Goal: Information Seeking & Learning: Learn about a topic

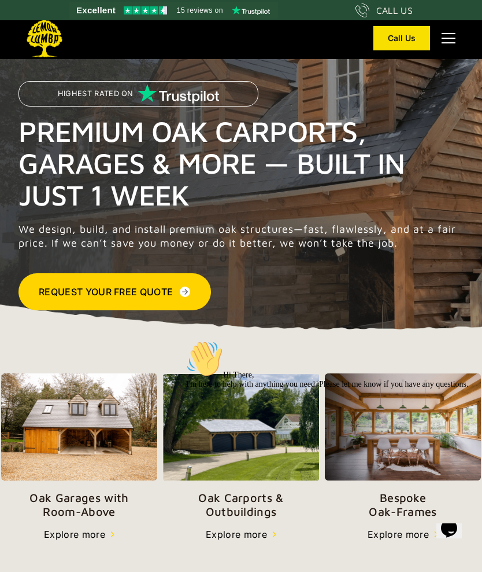
click at [186, 340] on icon "Chat attention grabber" at bounding box center [186, 340] width 0 height 0
click at [249, 502] on p "Oak Carports & Outbuildings" at bounding box center [241, 505] width 156 height 28
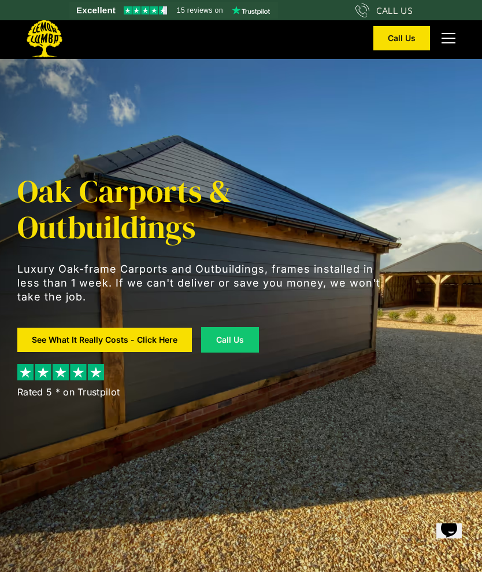
click at [152, 331] on link "See What It Really Costs - Click Here" at bounding box center [104, 339] width 175 height 24
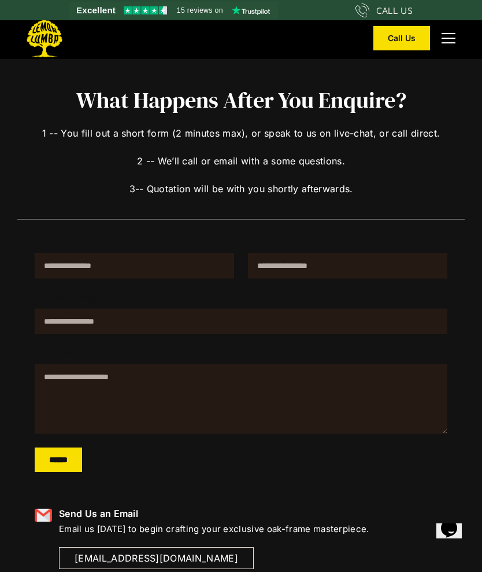
click at [453, 38] on div "menu" at bounding box center [449, 38] width 14 height 1
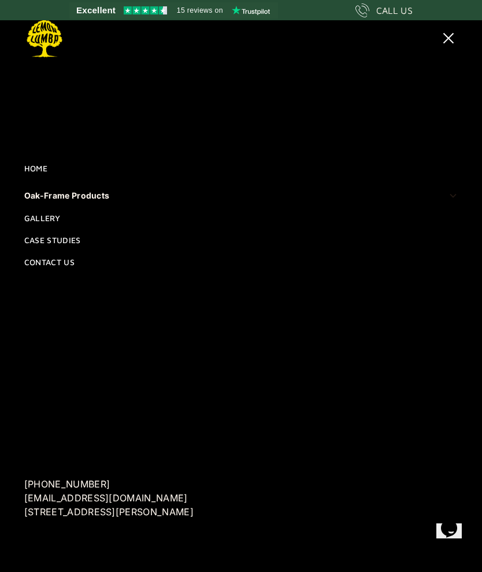
click at [90, 202] on div "Oak-Frame Products" at bounding box center [67, 196] width 86 height 14
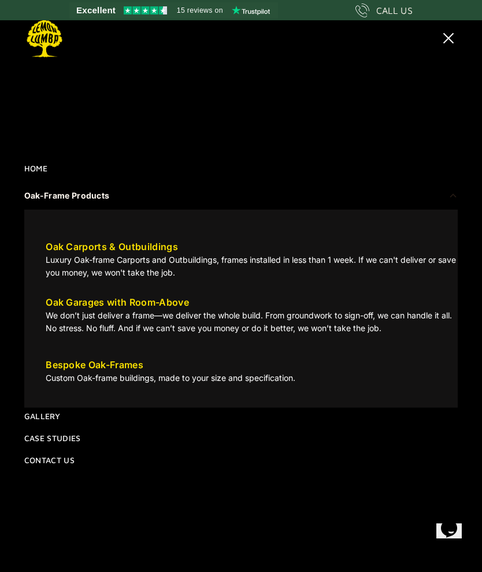
click at [138, 253] on div "Oak Carports & Outbuildings" at bounding box center [112, 246] width 132 height 14
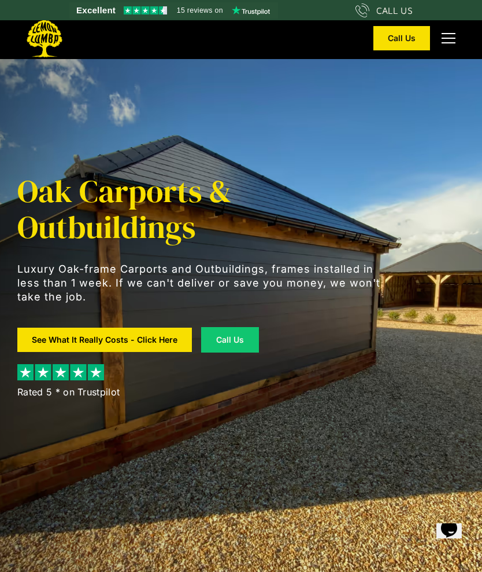
click at [452, 42] on div "menu" at bounding box center [449, 38] width 14 height 10
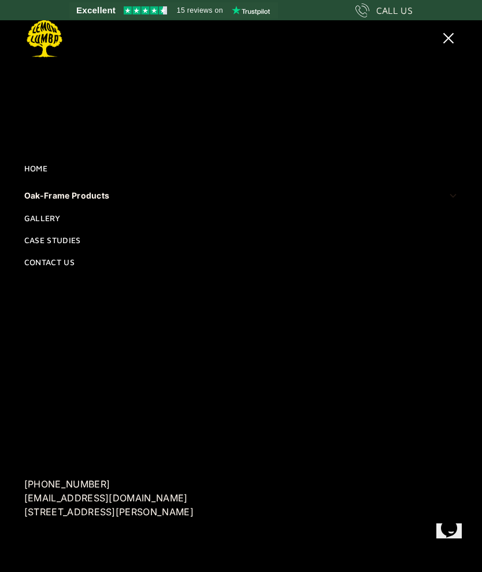
click at [50, 227] on link "Gallery" at bounding box center [241, 217] width 434 height 17
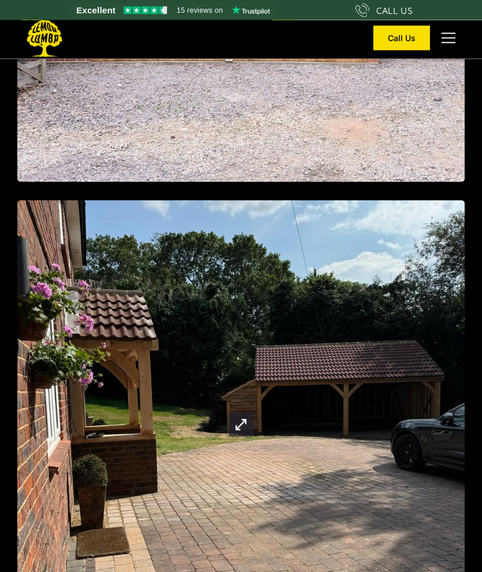
scroll to position [1723, 0]
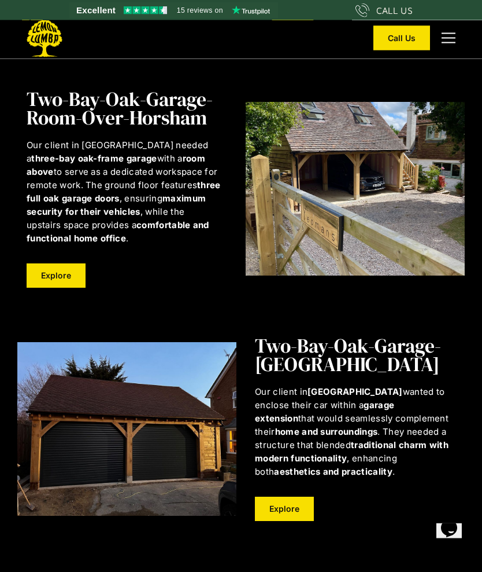
scroll to position [1865, 0]
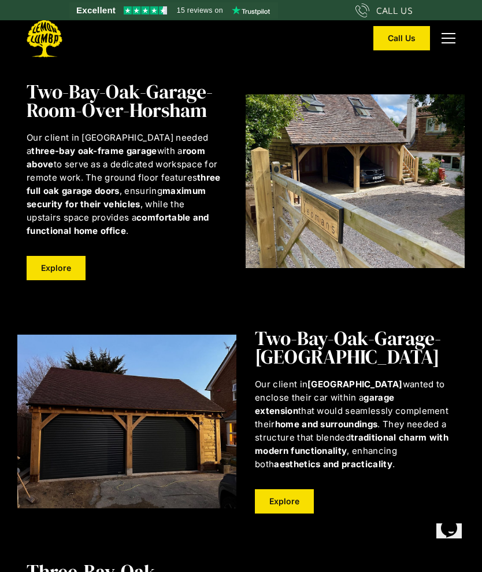
click at [281, 489] on link "Explore" at bounding box center [284, 501] width 59 height 24
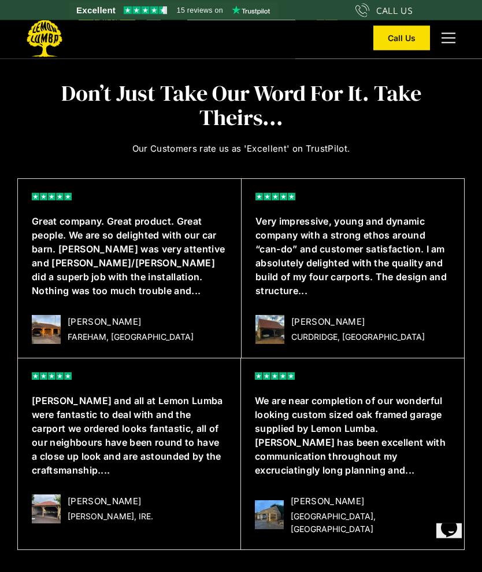
scroll to position [3635, 0]
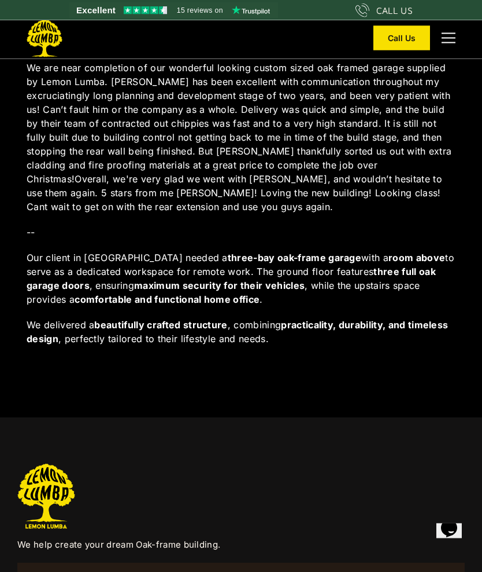
scroll to position [522, 0]
